Goal: Transaction & Acquisition: Download file/media

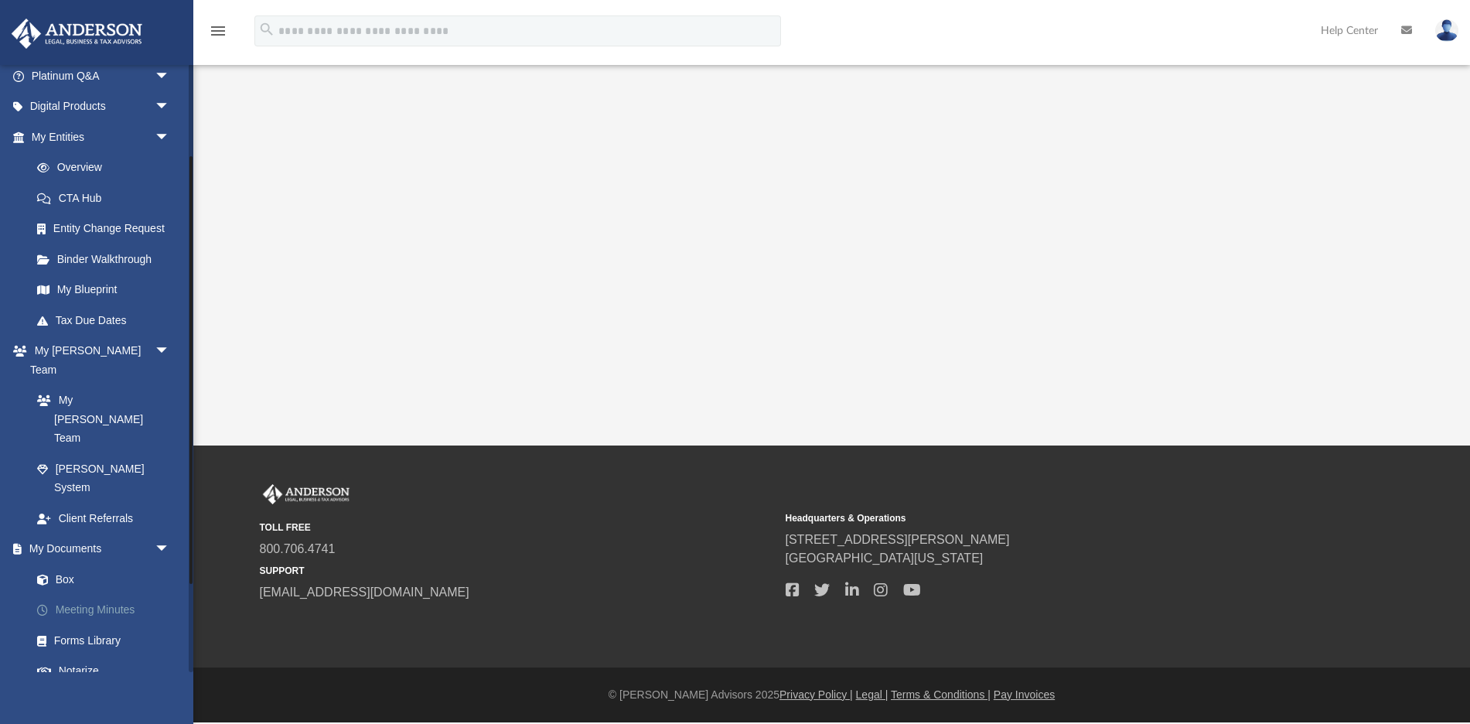
scroll to position [143, 0]
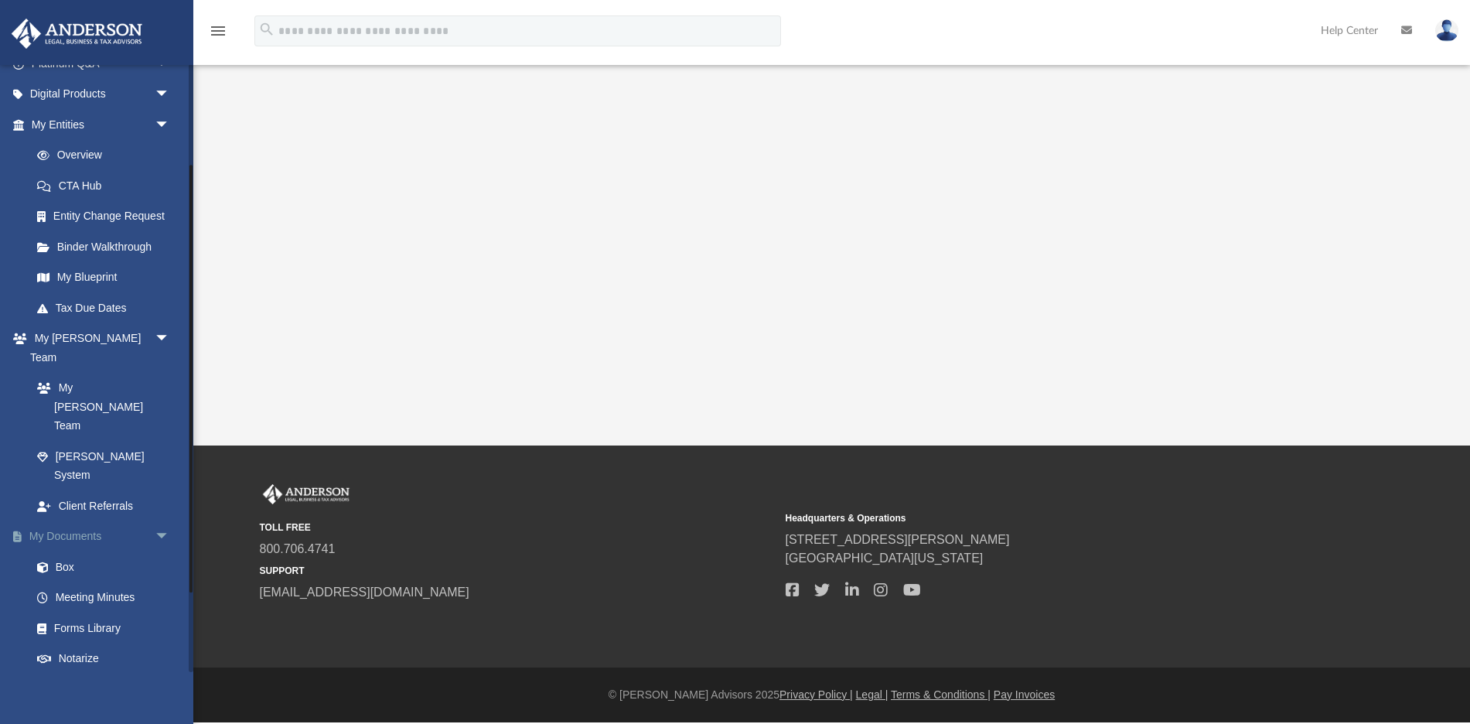
drag, startPoint x: 73, startPoint y: 490, endPoint x: 110, endPoint y: 471, distance: 41.2
click at [73, 551] on link "Box" at bounding box center [104, 566] width 164 height 31
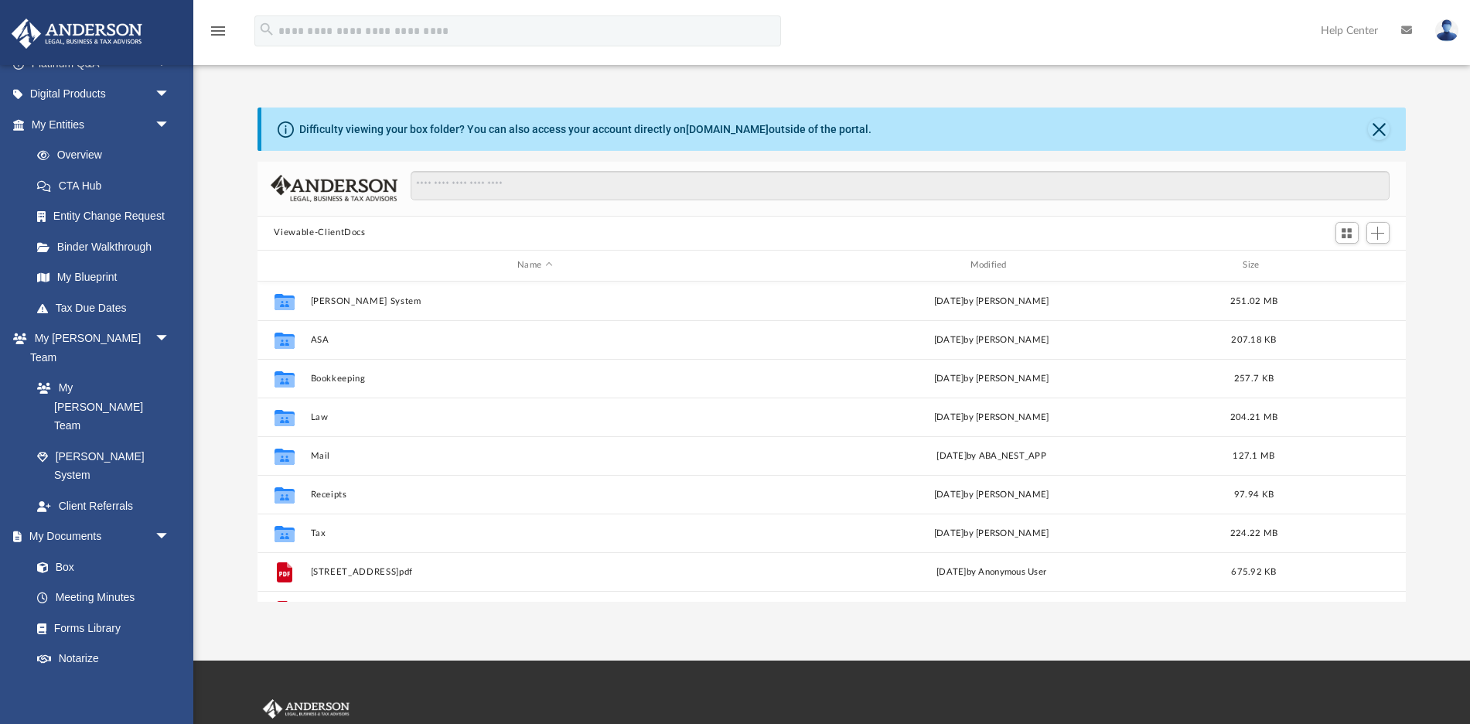
scroll to position [352, 1149]
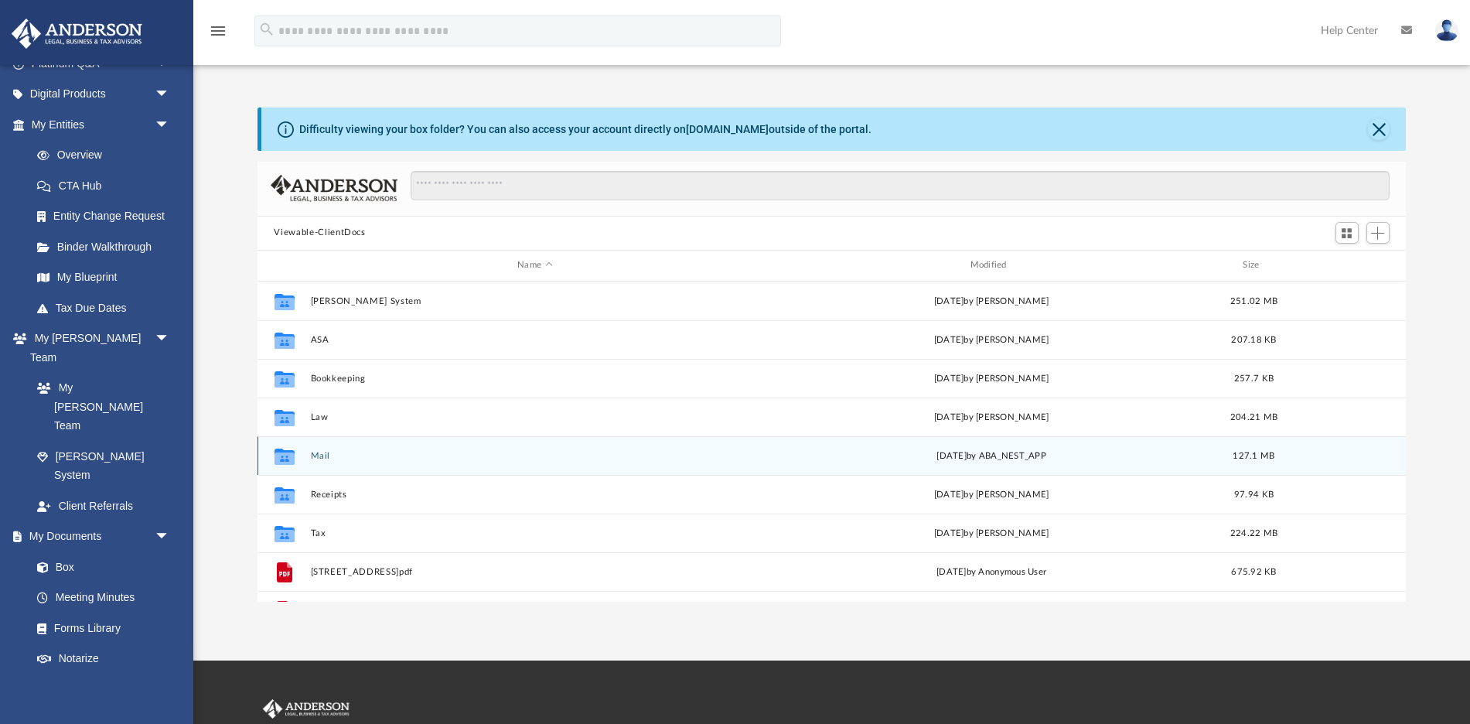
click at [332, 455] on button "Mail" at bounding box center [534, 455] width 449 height 10
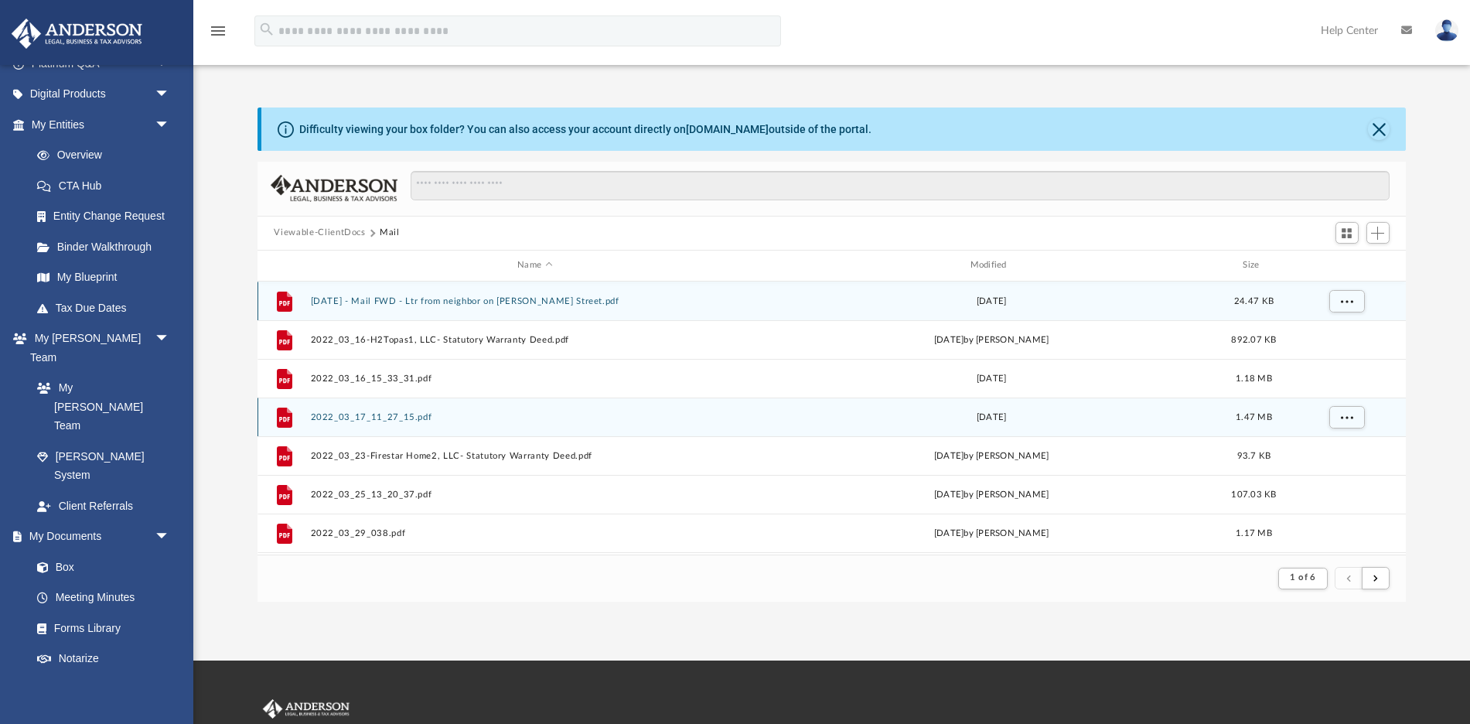
scroll to position [304, 1149]
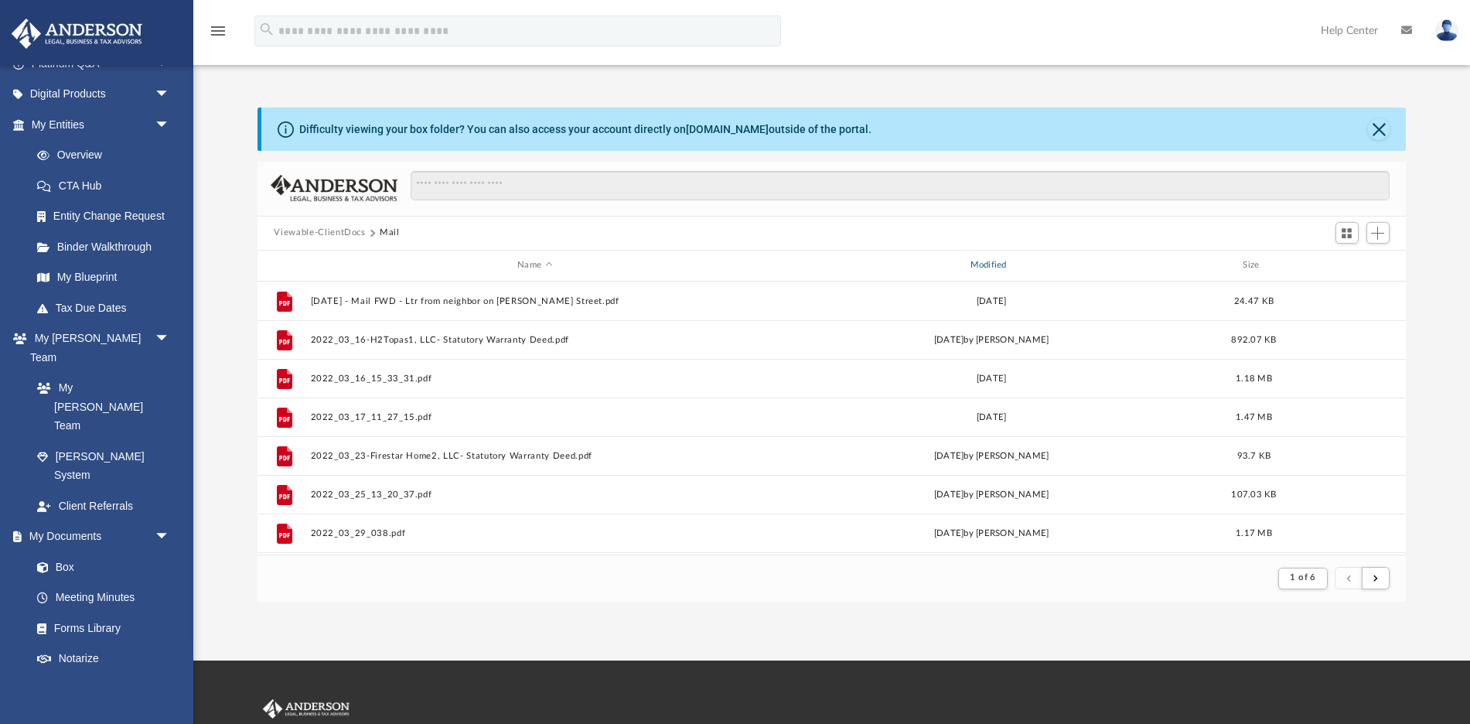
click at [990, 264] on div "Modified" at bounding box center [991, 265] width 450 height 14
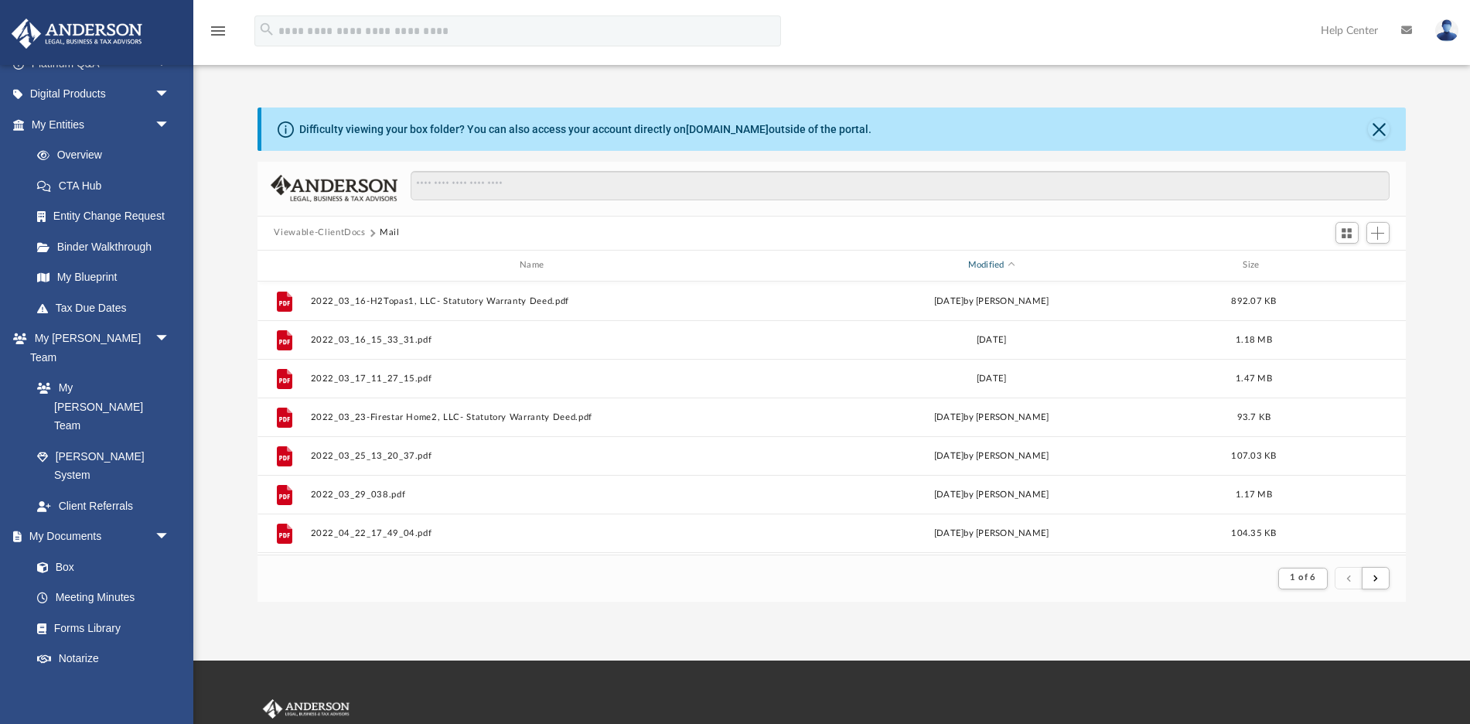
click at [981, 265] on div "Modified" at bounding box center [991, 265] width 450 height 14
click at [981, 262] on div "Modified" at bounding box center [991, 265] width 450 height 14
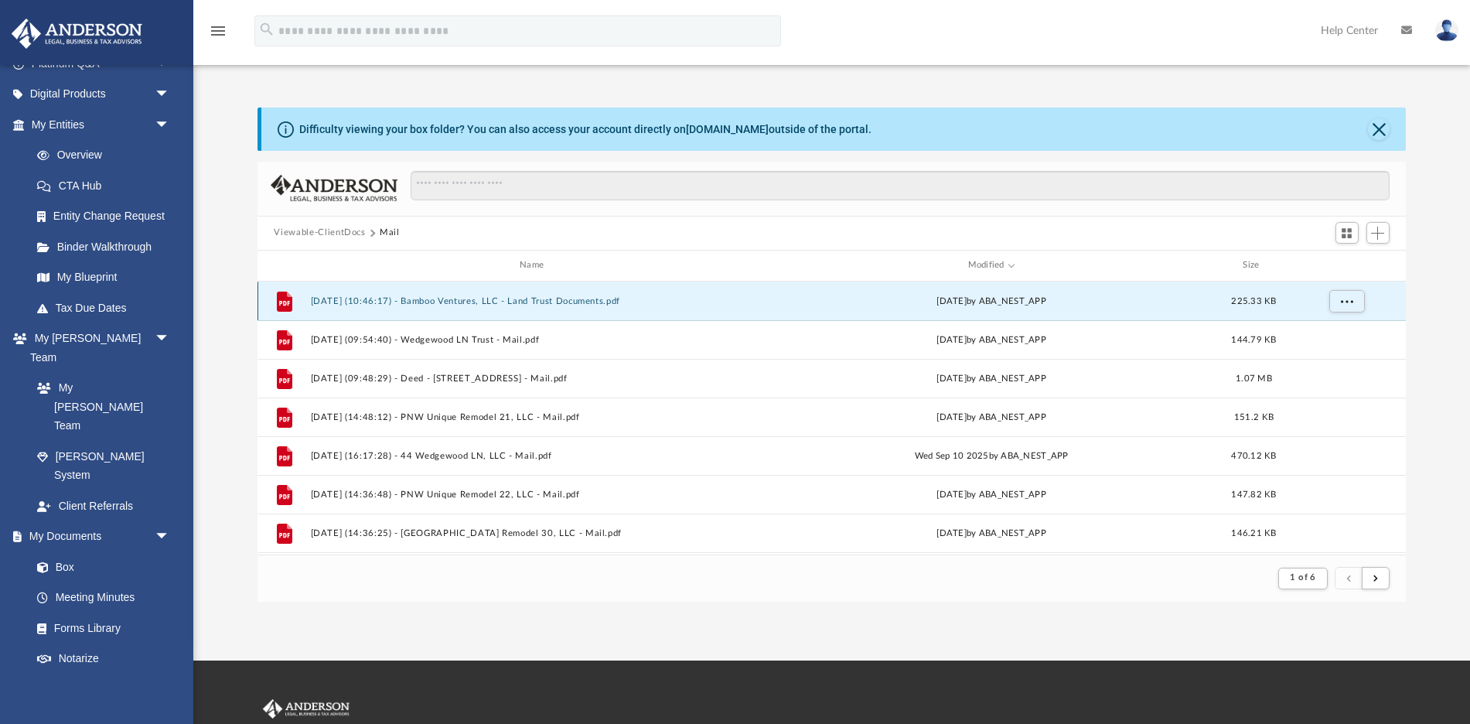
click at [513, 301] on button "[DATE] (10:46:17) - Bamboo Ventures, LLC - Land Trust Documents.pdf" at bounding box center [534, 300] width 449 height 10
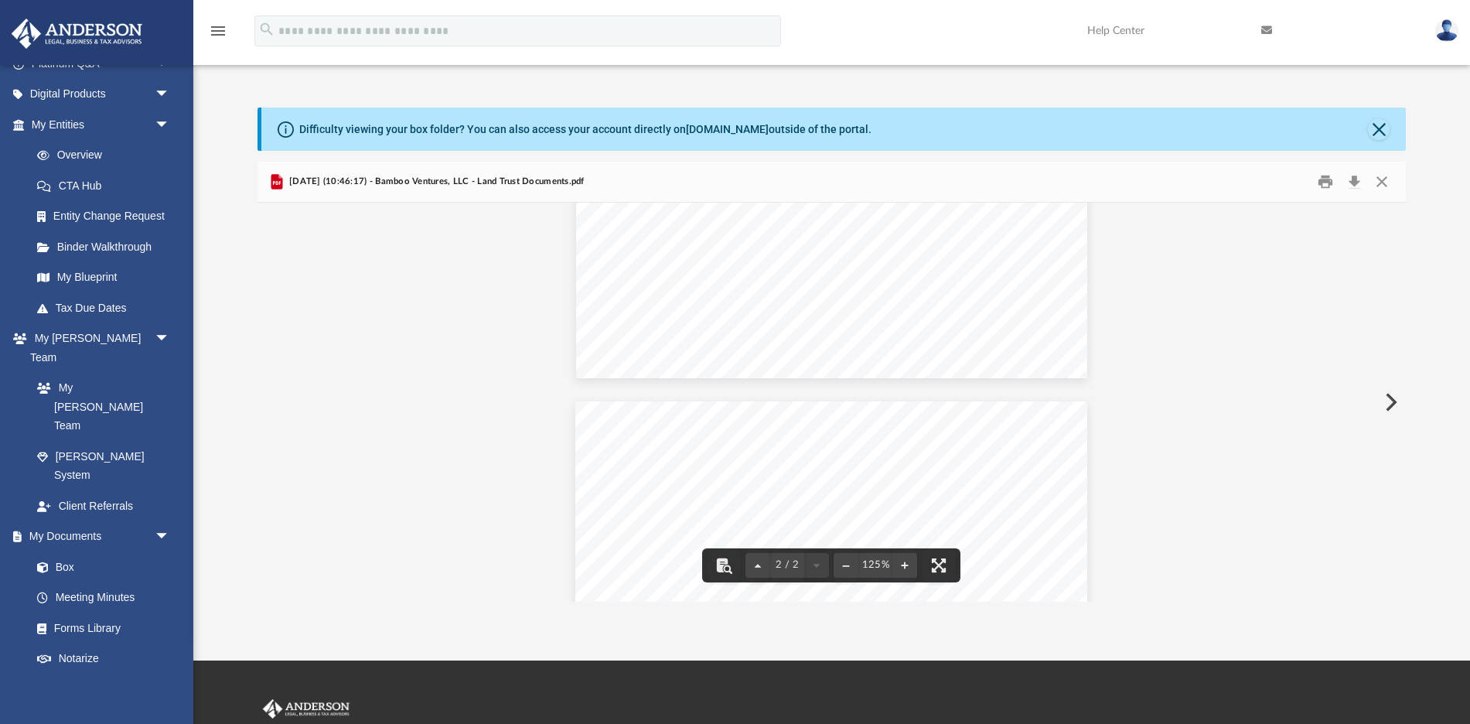
scroll to position [244, 0]
click at [1391, 407] on button "Preview" at bounding box center [1389, 401] width 34 height 43
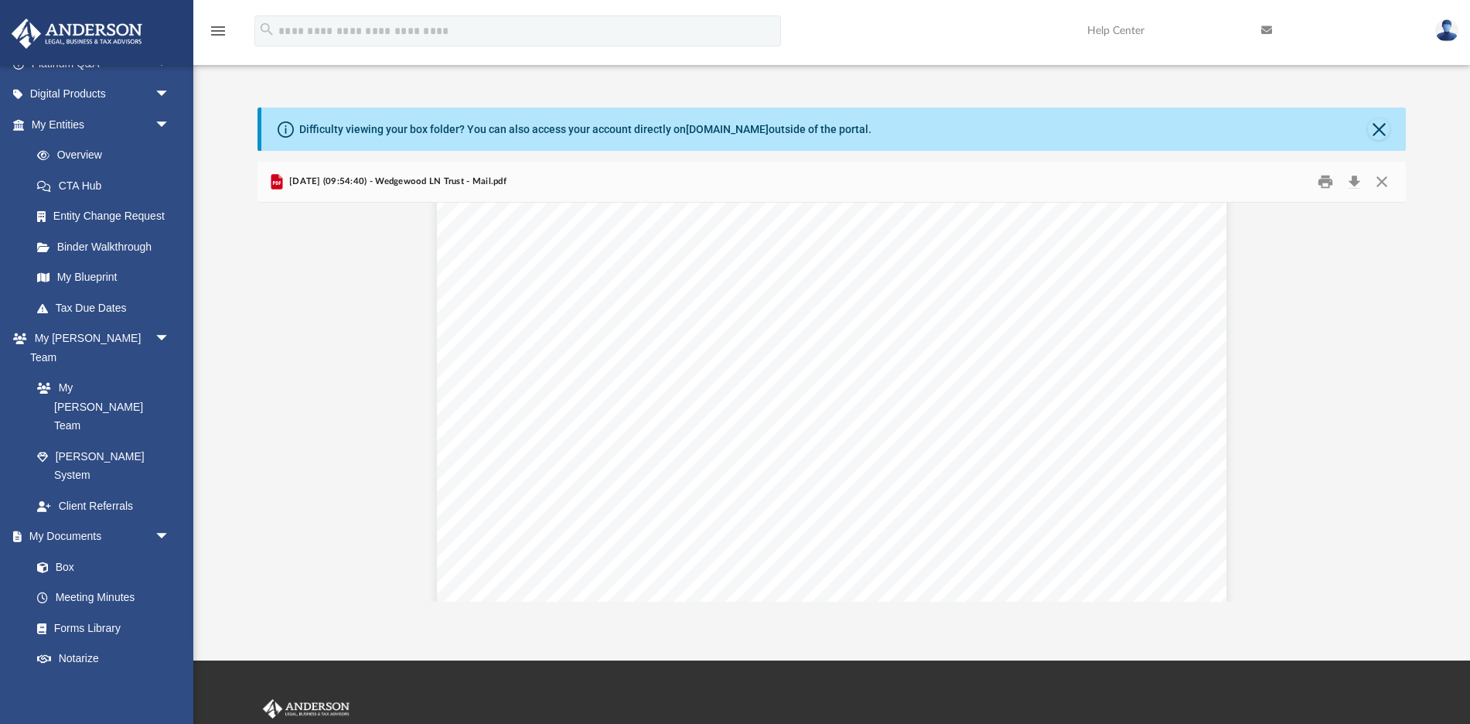
scroll to position [0, 0]
click at [1389, 396] on button "Preview" at bounding box center [1389, 401] width 34 height 43
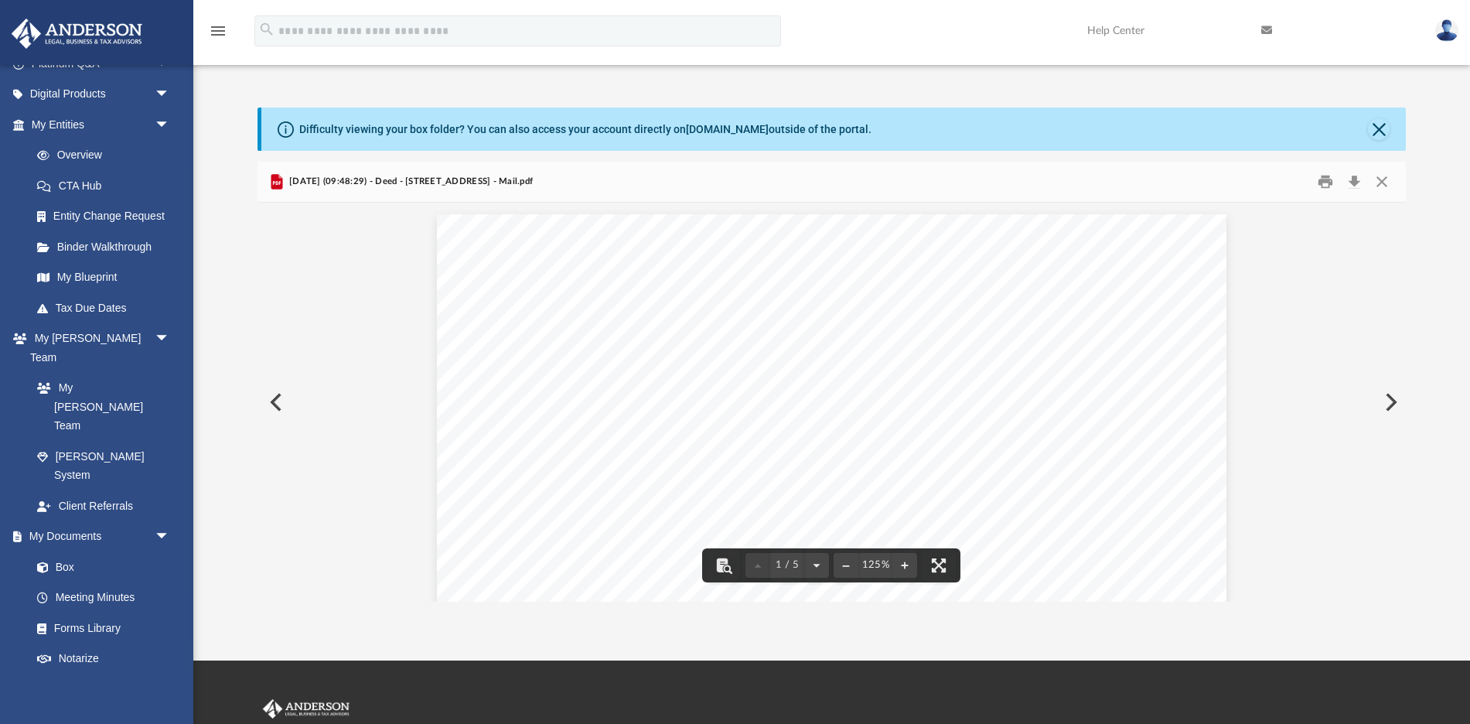
click at [1390, 407] on button "Preview" at bounding box center [1389, 401] width 34 height 43
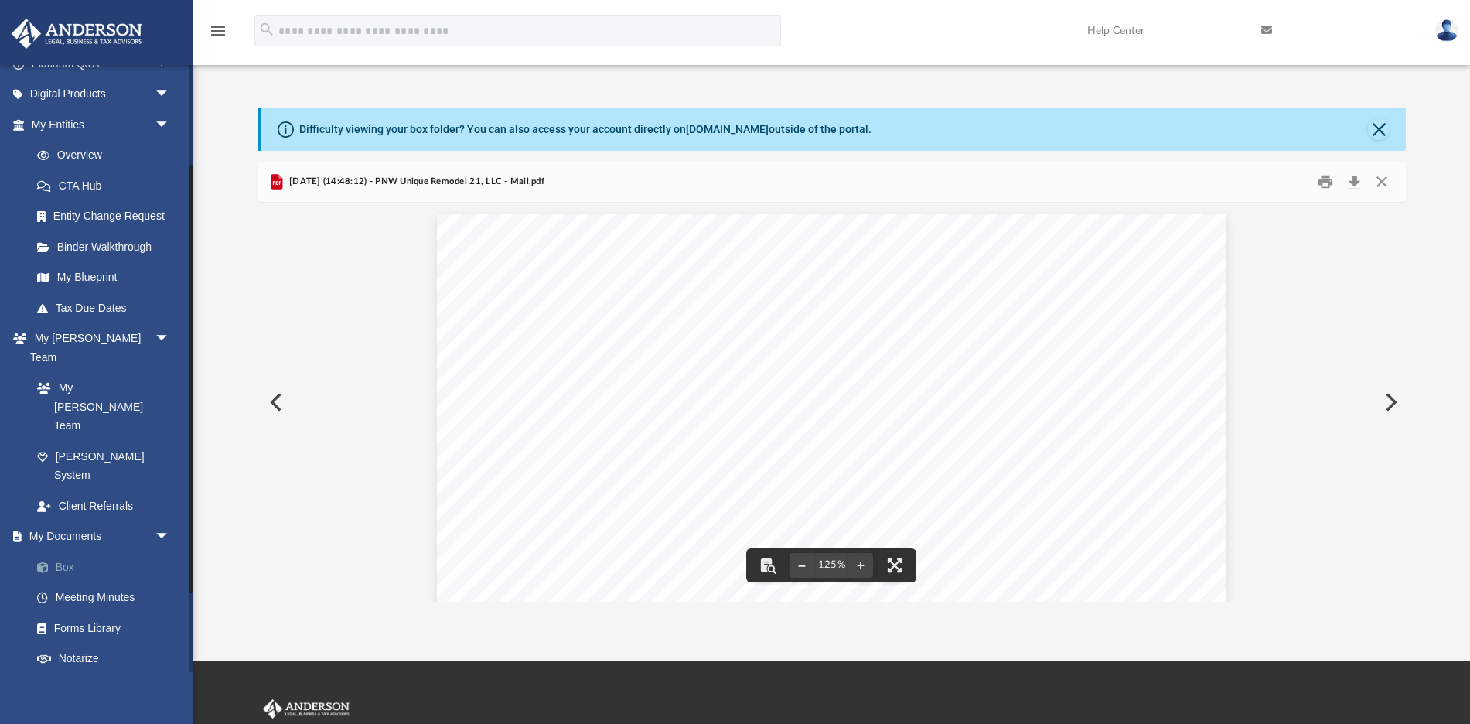
click at [70, 551] on link "Box" at bounding box center [108, 566] width 172 height 31
click at [72, 551] on link "Box" at bounding box center [108, 566] width 172 height 31
click at [61, 551] on link "Box" at bounding box center [108, 566] width 172 height 31
click at [1377, 128] on button "Close" at bounding box center [1378, 129] width 22 height 22
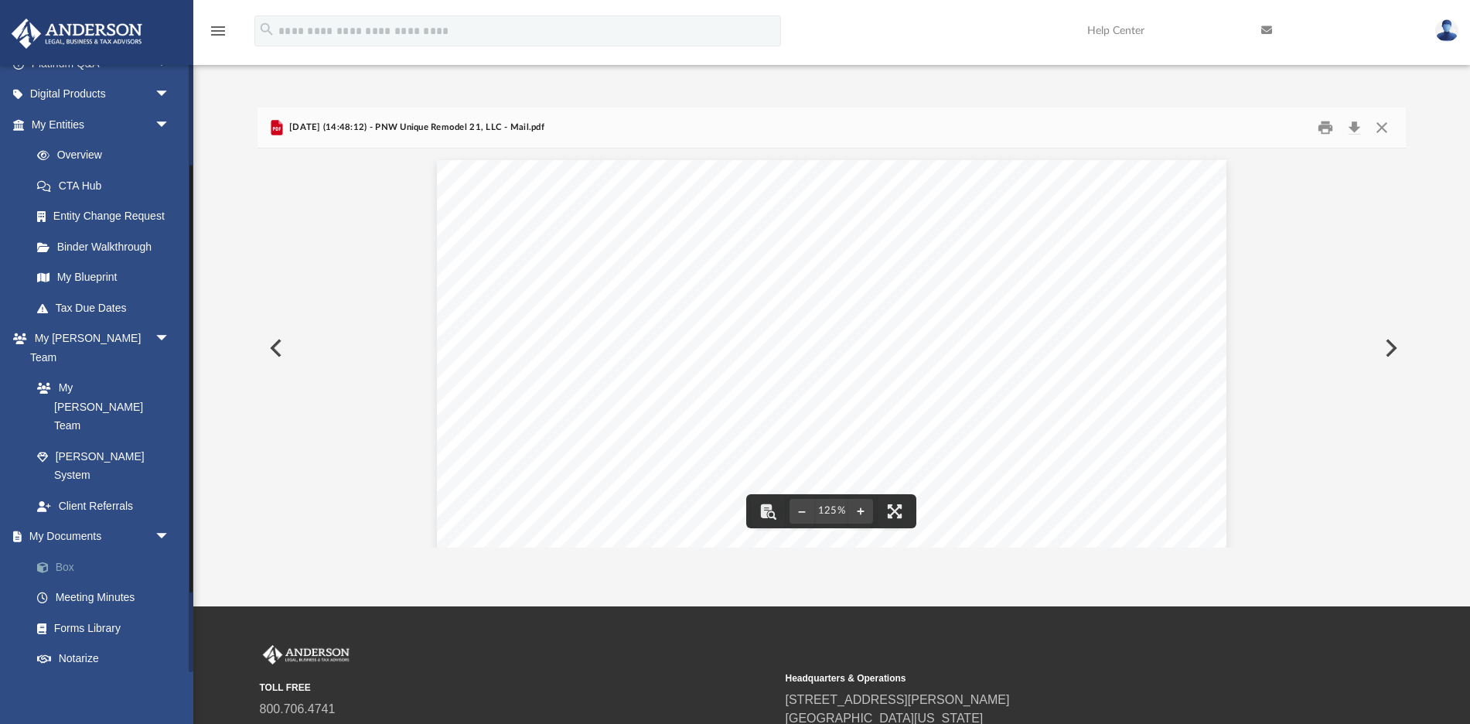
click at [70, 551] on link "Box" at bounding box center [108, 566] width 172 height 31
click at [1387, 127] on button "Close" at bounding box center [1381, 127] width 28 height 24
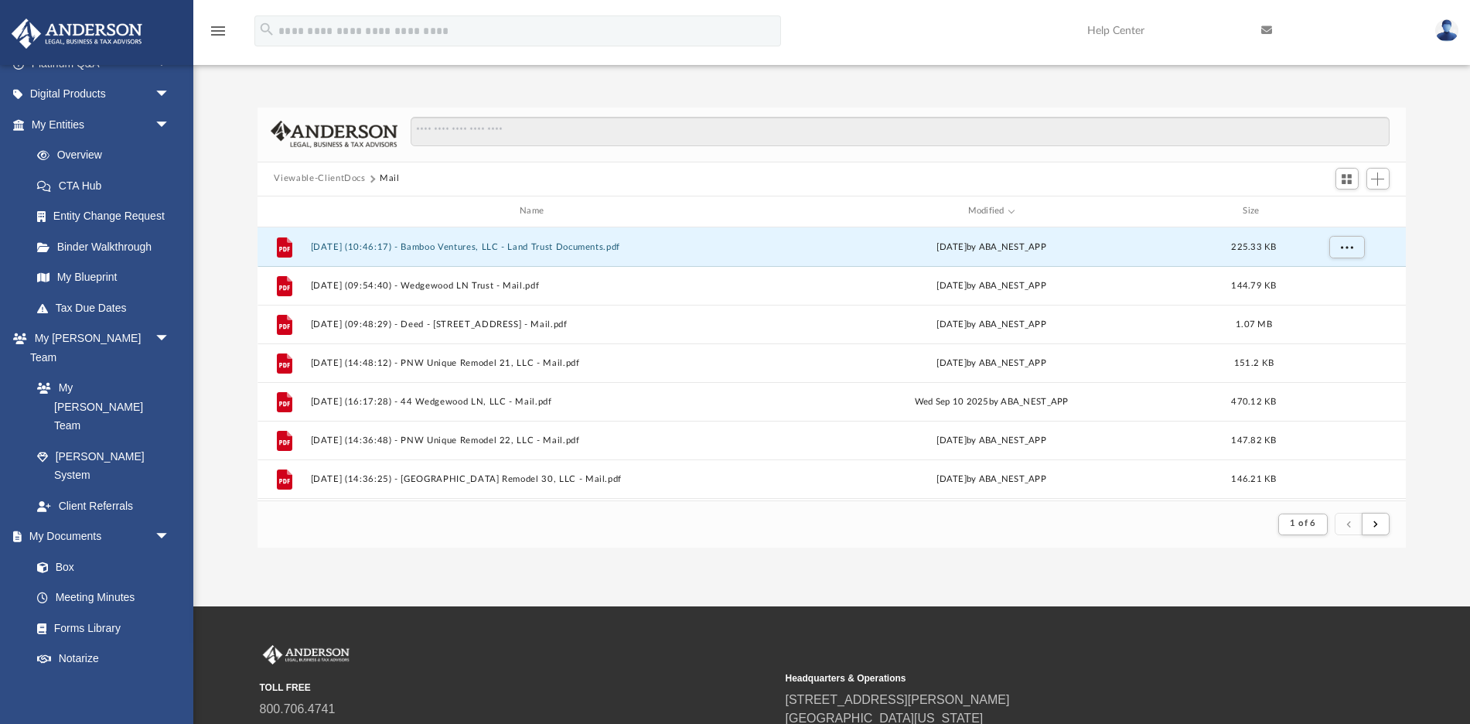
click at [338, 175] on button "Viewable-ClientDocs" at bounding box center [319, 179] width 91 height 14
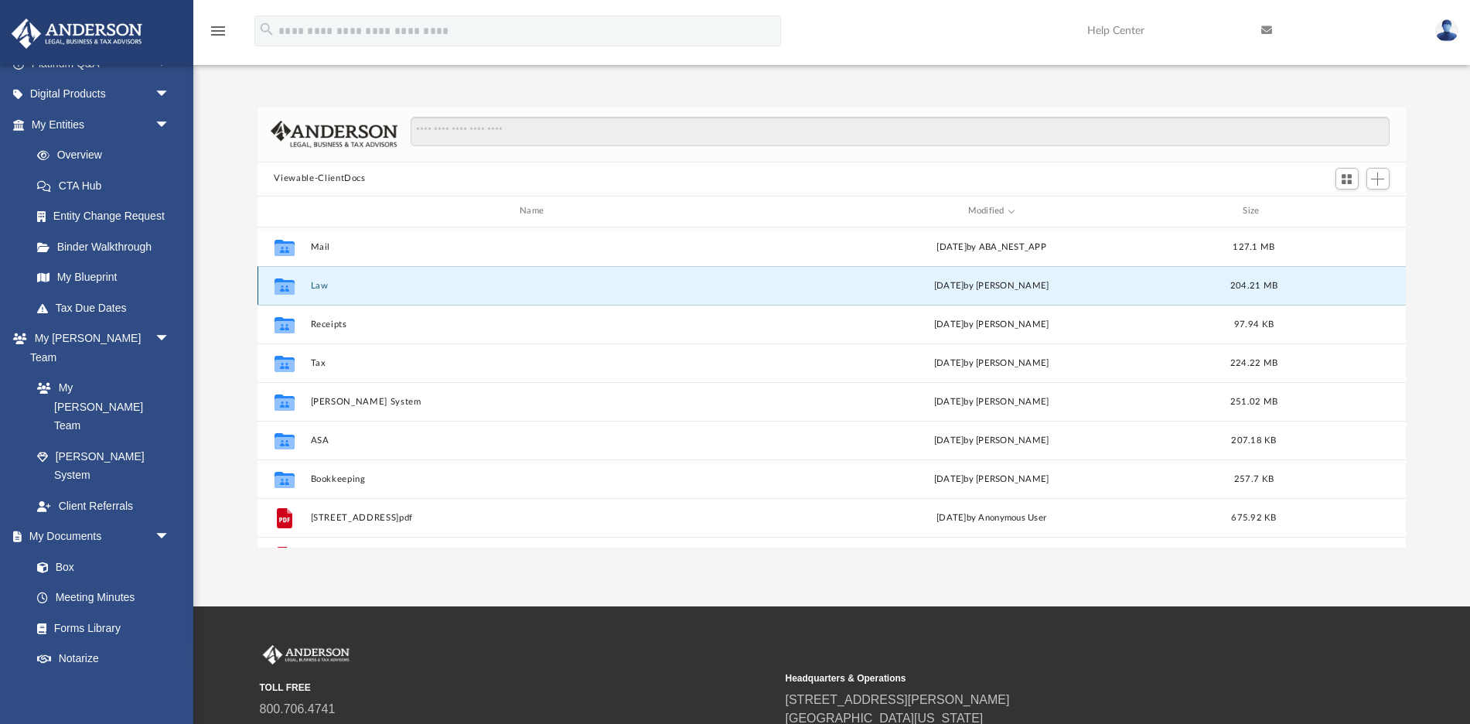
click at [319, 283] on button "Law" at bounding box center [534, 285] width 449 height 10
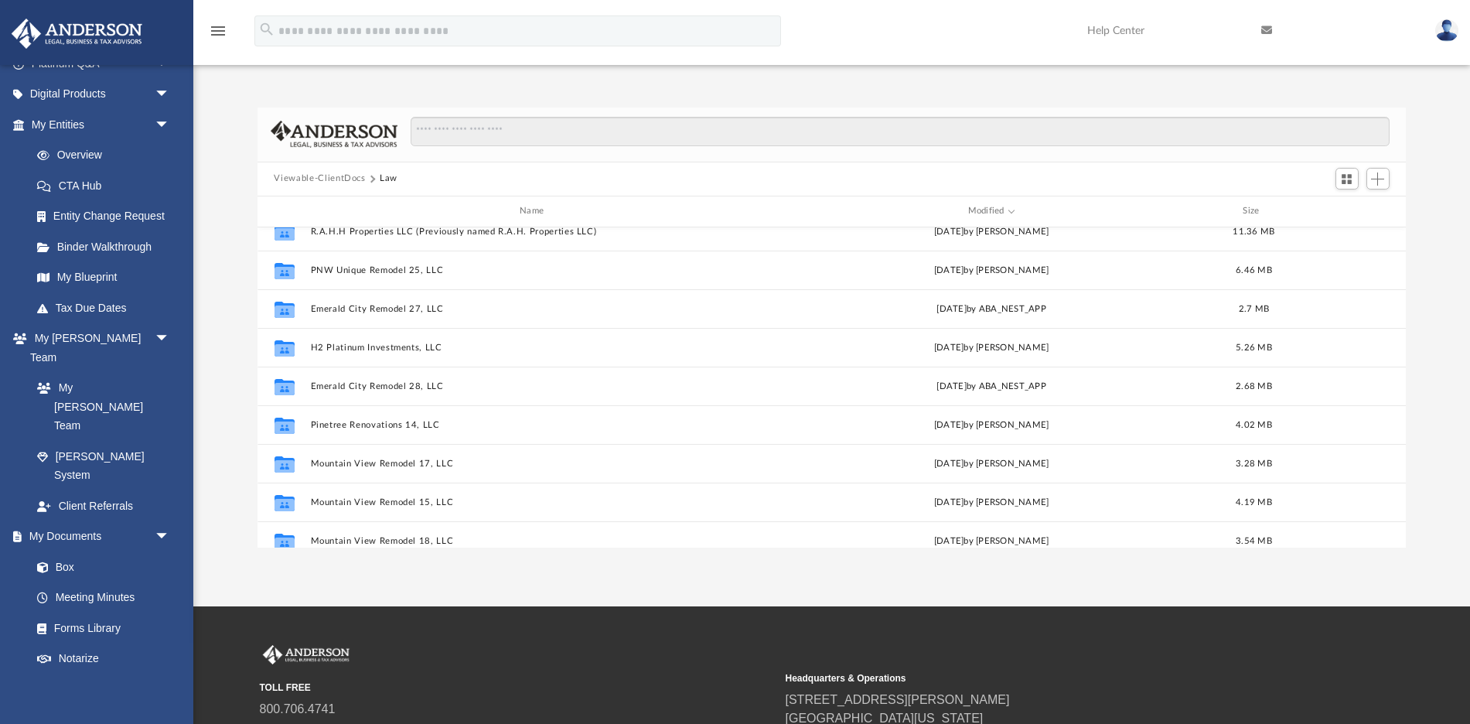
scroll to position [521, 0]
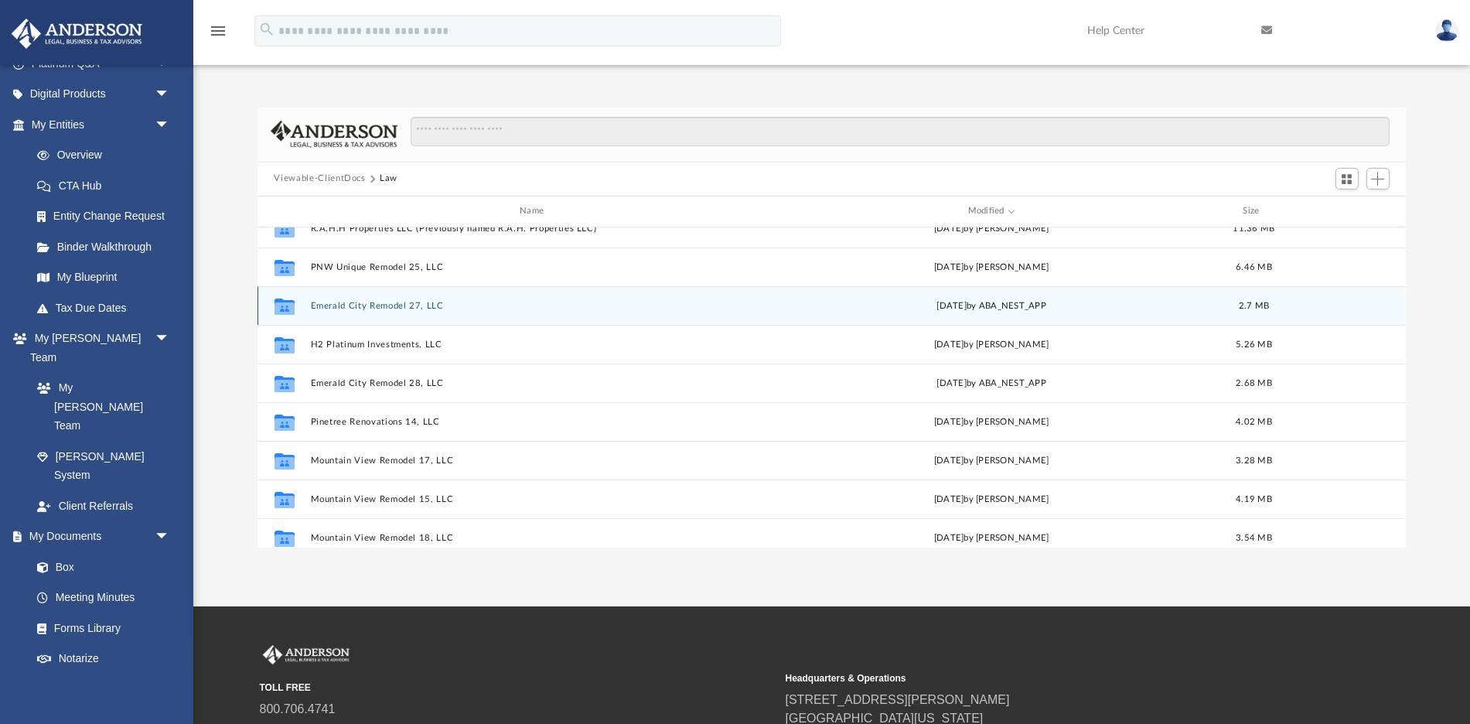
click at [400, 297] on div "Collaborated Folder Emerald City Remodel 27, LLC [DATE] by ABA_NEST_APP 2.7 MB" at bounding box center [831, 305] width 1149 height 39
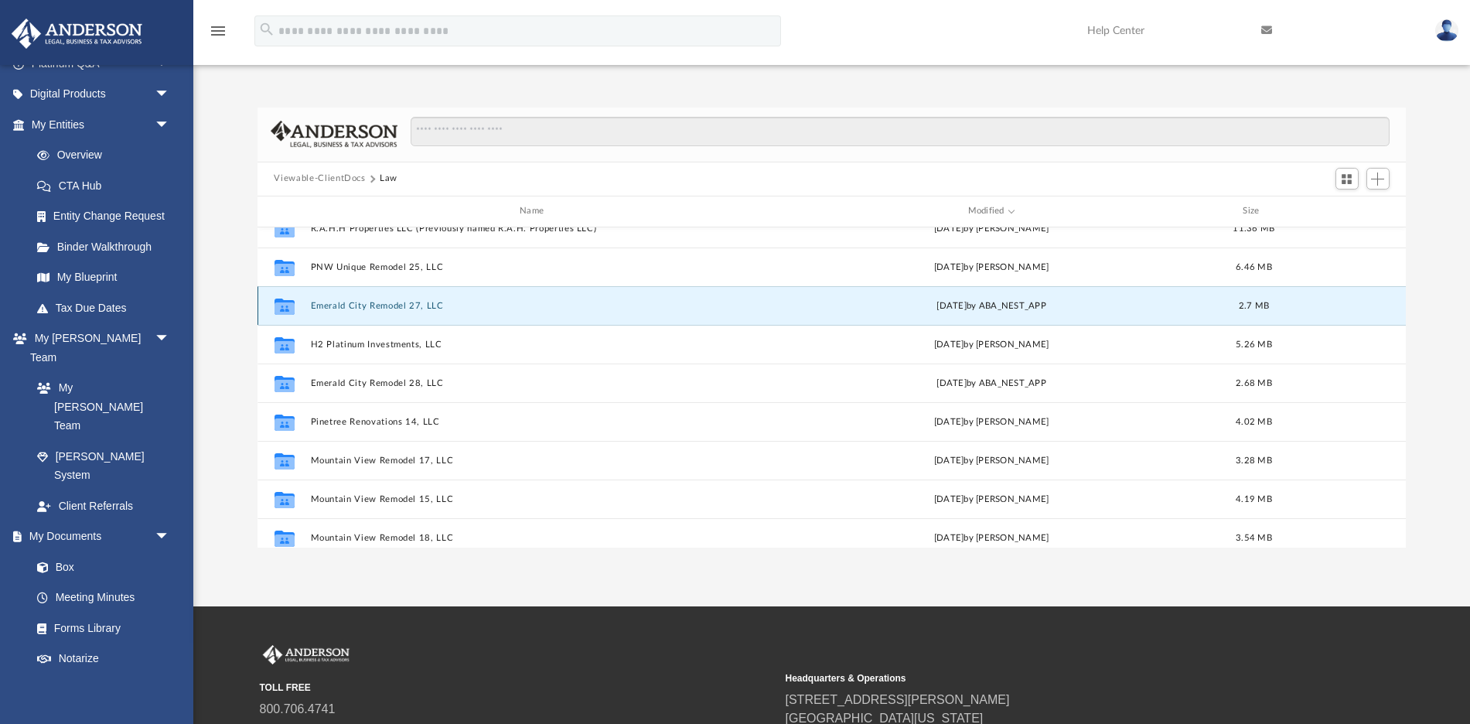
click at [402, 302] on button "Emerald City Remodel 27, LLC" at bounding box center [534, 305] width 449 height 10
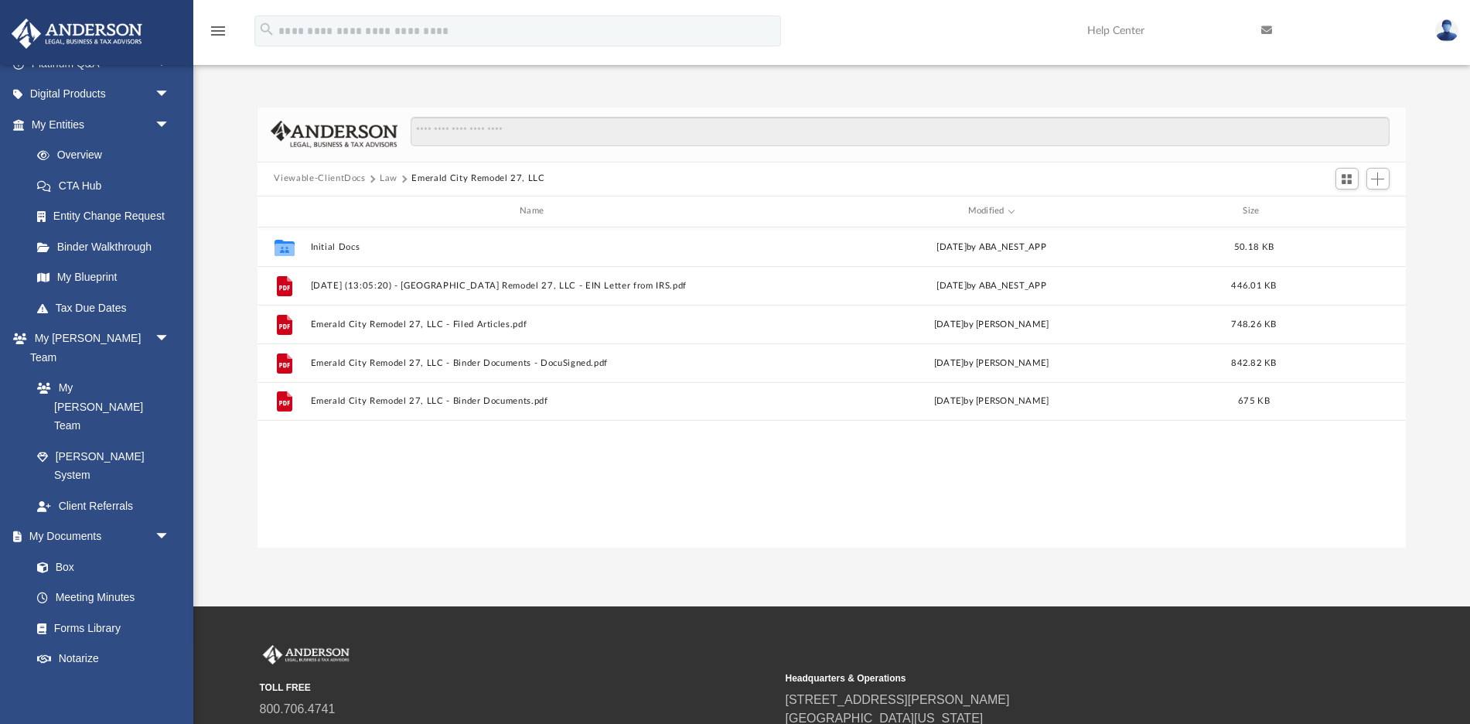
scroll to position [0, 0]
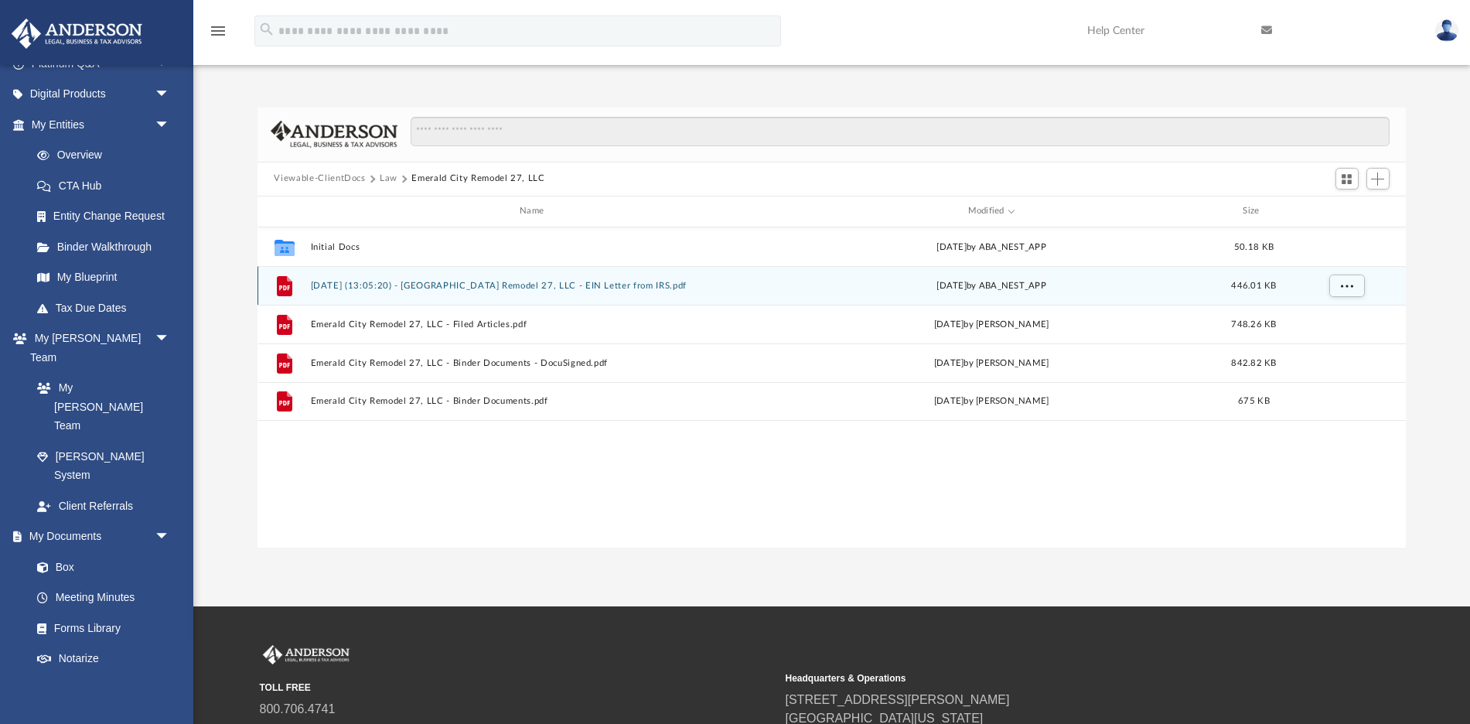
click at [645, 287] on button "[DATE] (13:05:20) - [GEOGRAPHIC_DATA] Remodel 27, LLC - EIN Letter from IRS.pdf" at bounding box center [534, 285] width 449 height 10
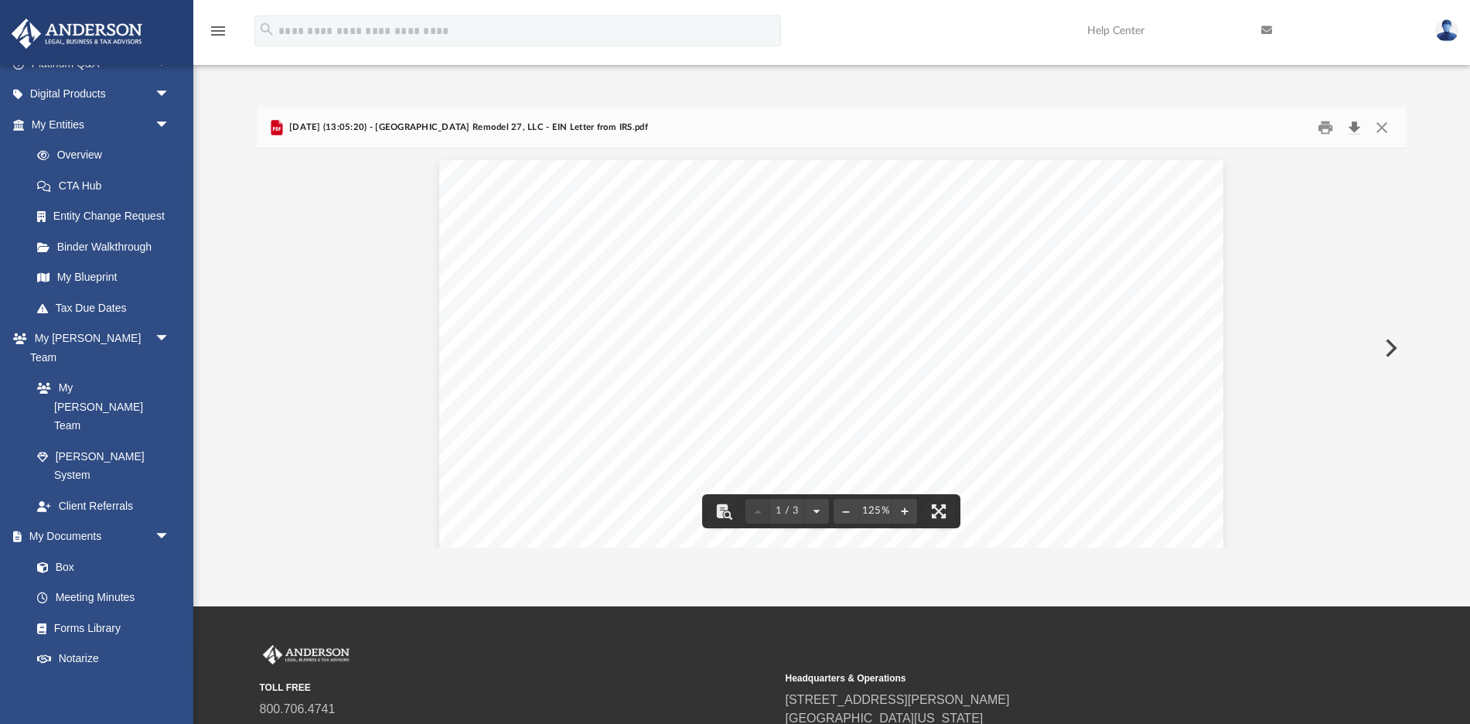
click at [1354, 126] on button "Download" at bounding box center [1354, 127] width 28 height 24
drag, startPoint x: 1391, startPoint y: 349, endPoint x: 1371, endPoint y: 339, distance: 22.8
click at [1391, 349] on button "Preview" at bounding box center [1389, 347] width 34 height 43
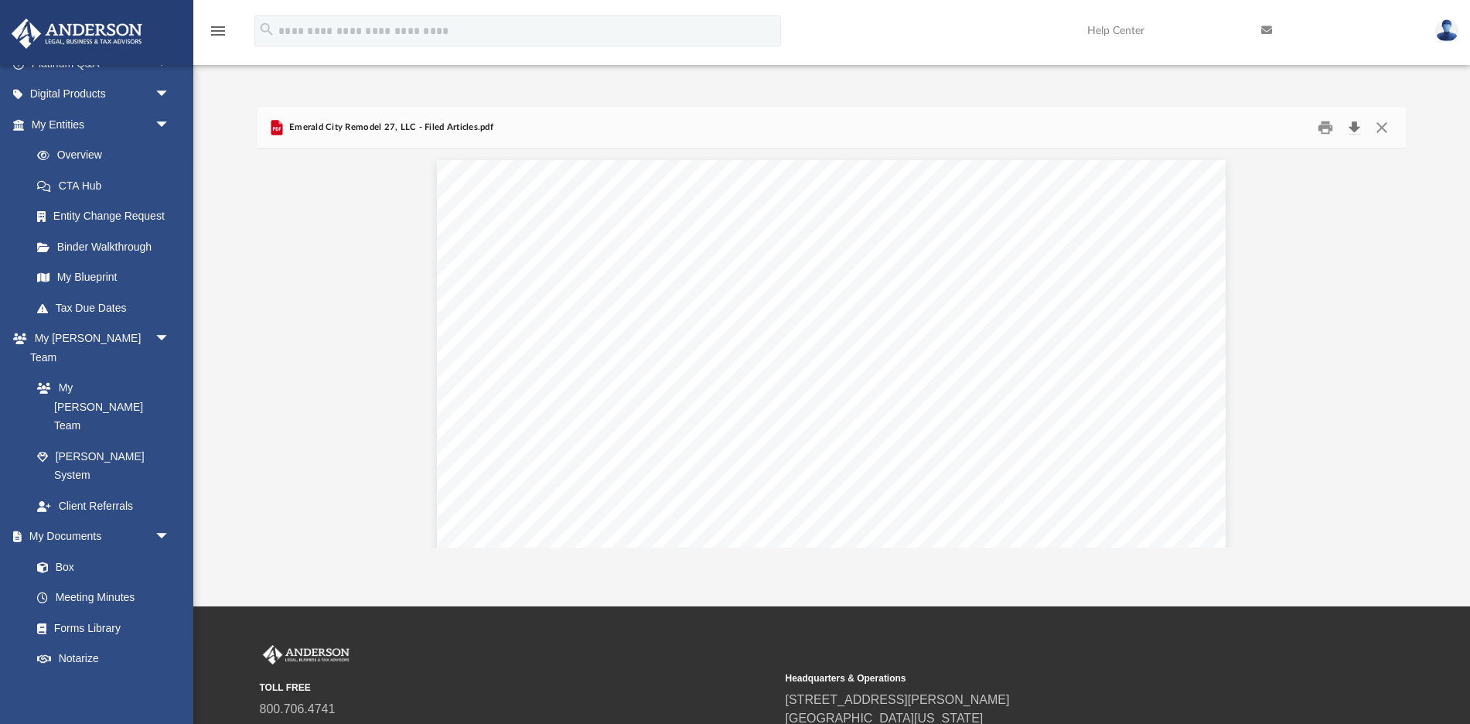
click at [1357, 131] on button "Download" at bounding box center [1354, 127] width 28 height 24
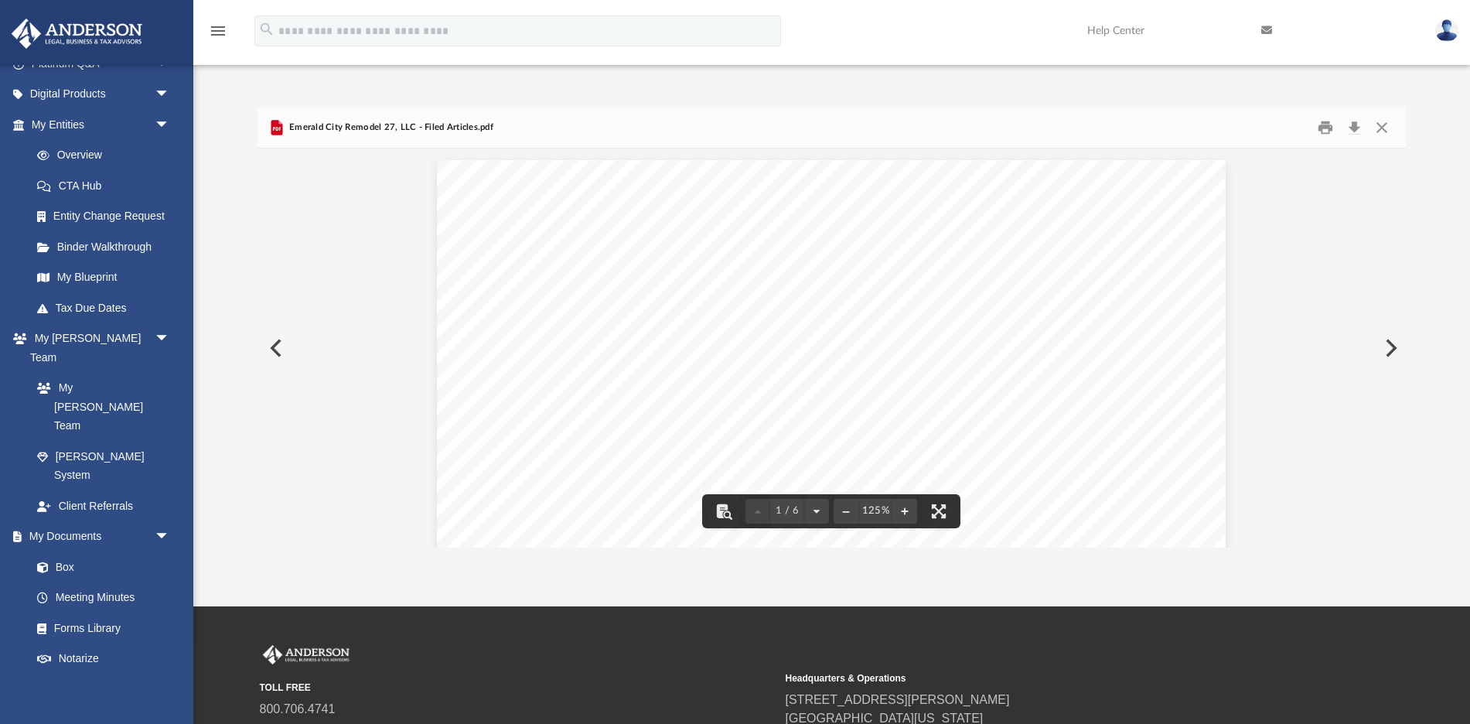
click at [1388, 349] on button "Preview" at bounding box center [1389, 347] width 34 height 43
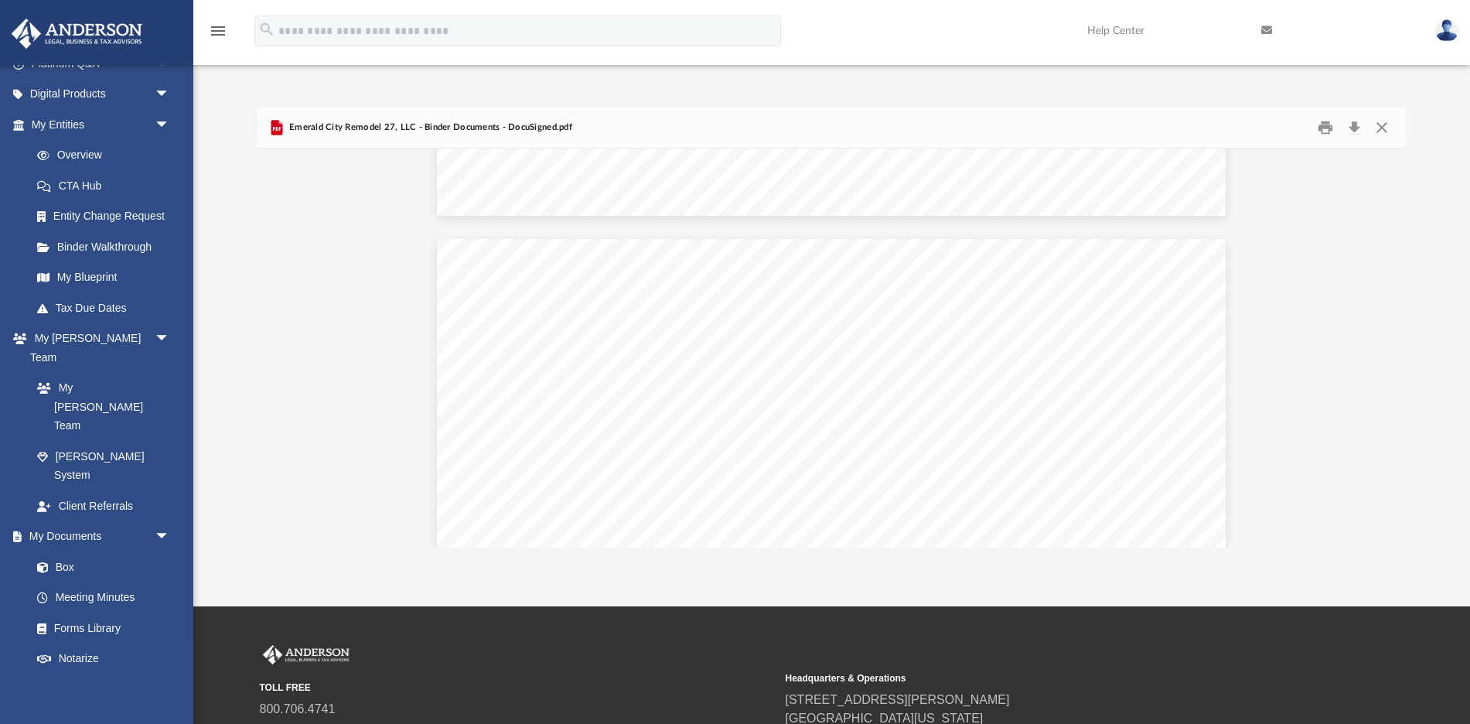
scroll to position [2009, 0]
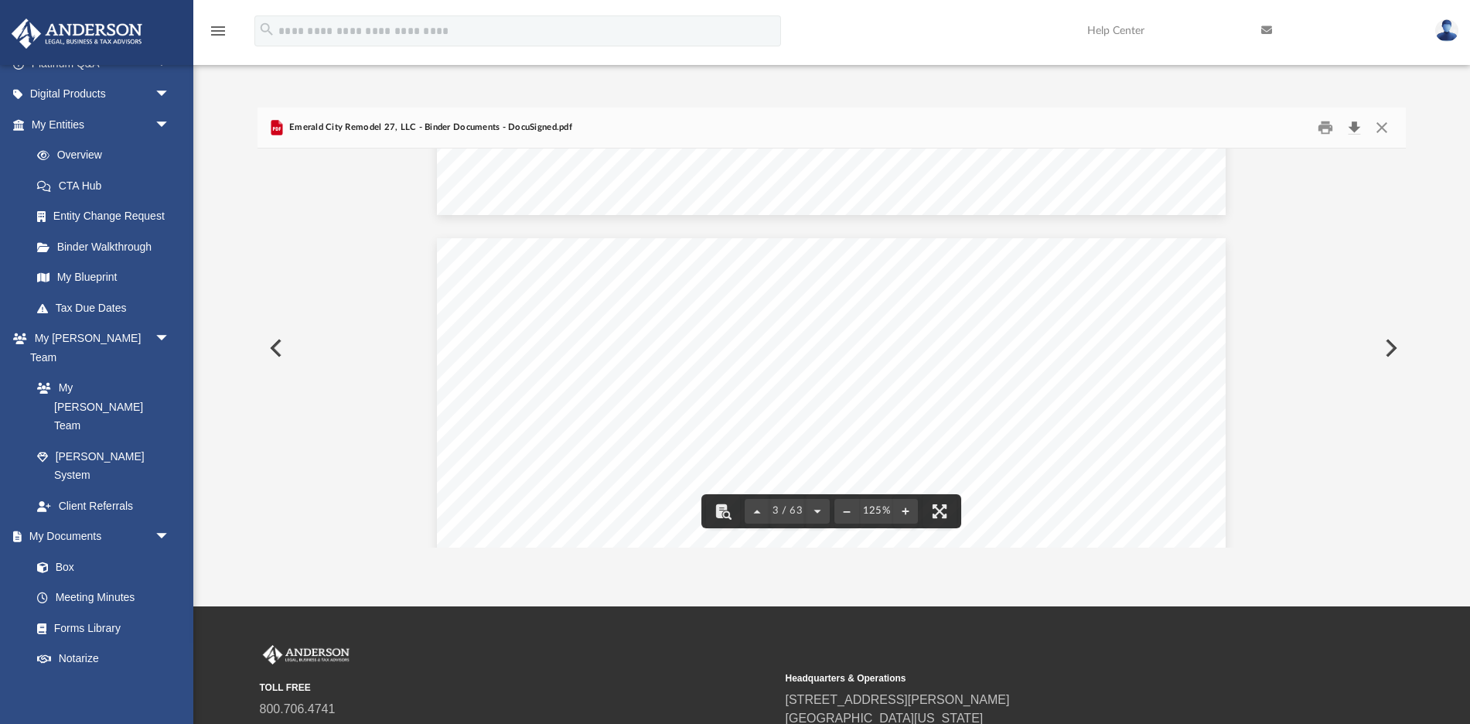
click at [1349, 126] on button "Download" at bounding box center [1354, 127] width 28 height 24
click at [1387, 346] on button "Preview" at bounding box center [1389, 347] width 34 height 43
click at [1383, 130] on button "Close" at bounding box center [1381, 127] width 28 height 24
